Goal: Find specific page/section: Find specific page/section

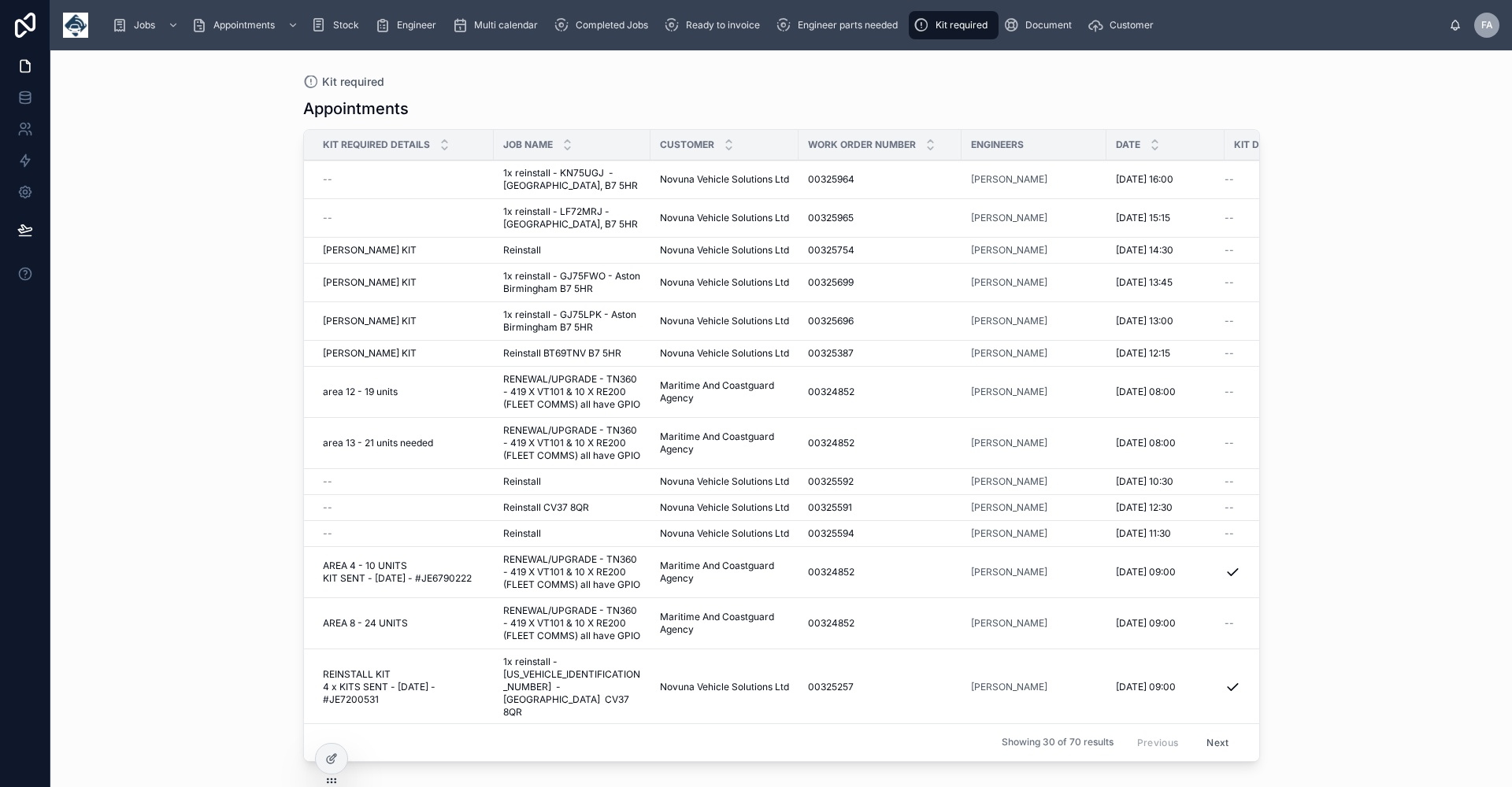
click at [1332, 337] on div "Kit required Appointments Kit Required Details Job Name Customer Work Order Num…" at bounding box center [781, 419] width 1462 height 737
click at [1415, 402] on div "Kit required Appointments Kit Required Details Job Name Customer Work Order Num…" at bounding box center [781, 419] width 1462 height 737
